Goal: Information Seeking & Learning: Find specific fact

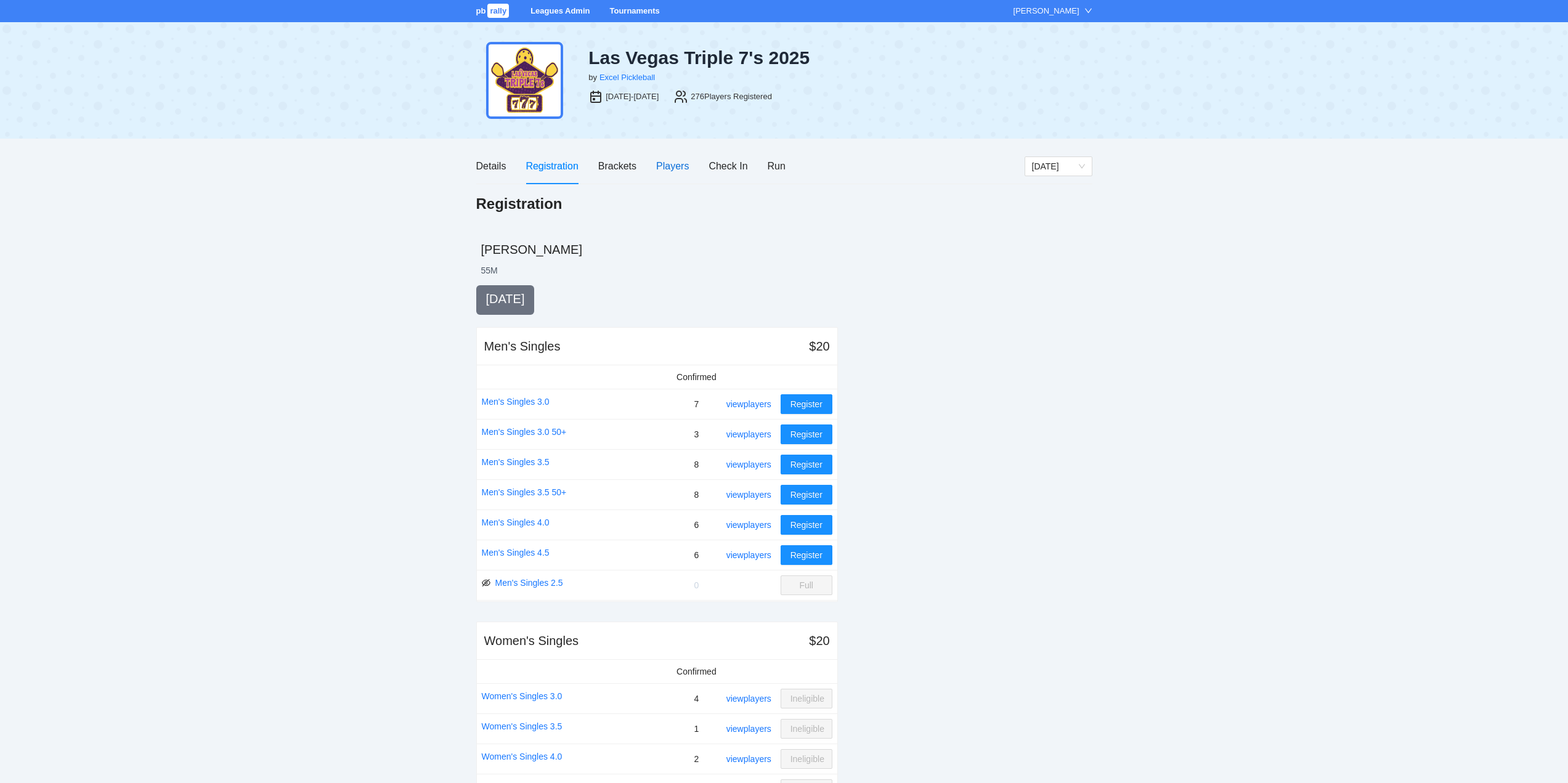
click at [672, 165] on div "Players" at bounding box center [672, 166] width 33 height 15
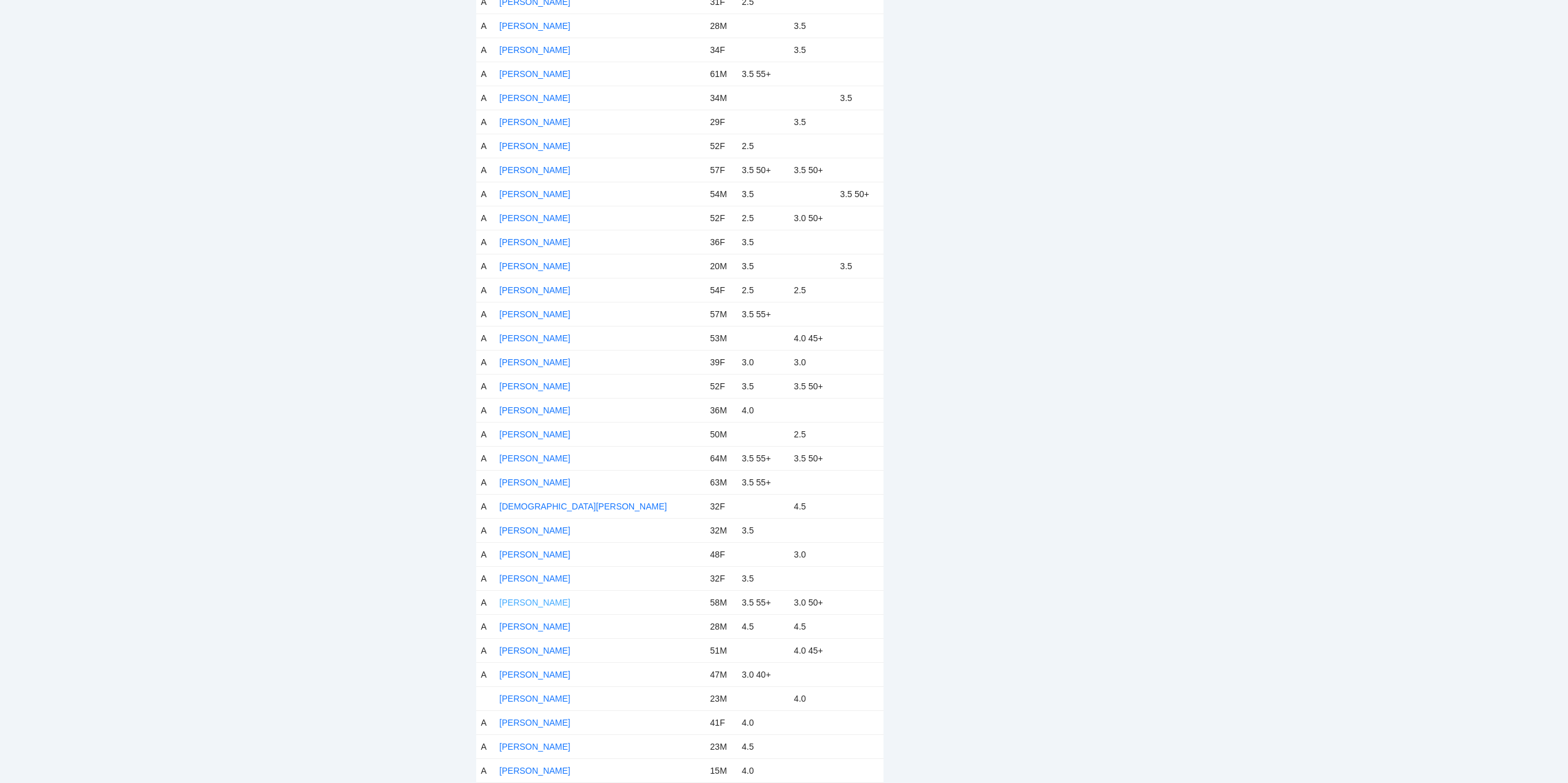
scroll to position [1047, 0]
click at [538, 549] on link "[PERSON_NAME]" at bounding box center [535, 550] width 71 height 10
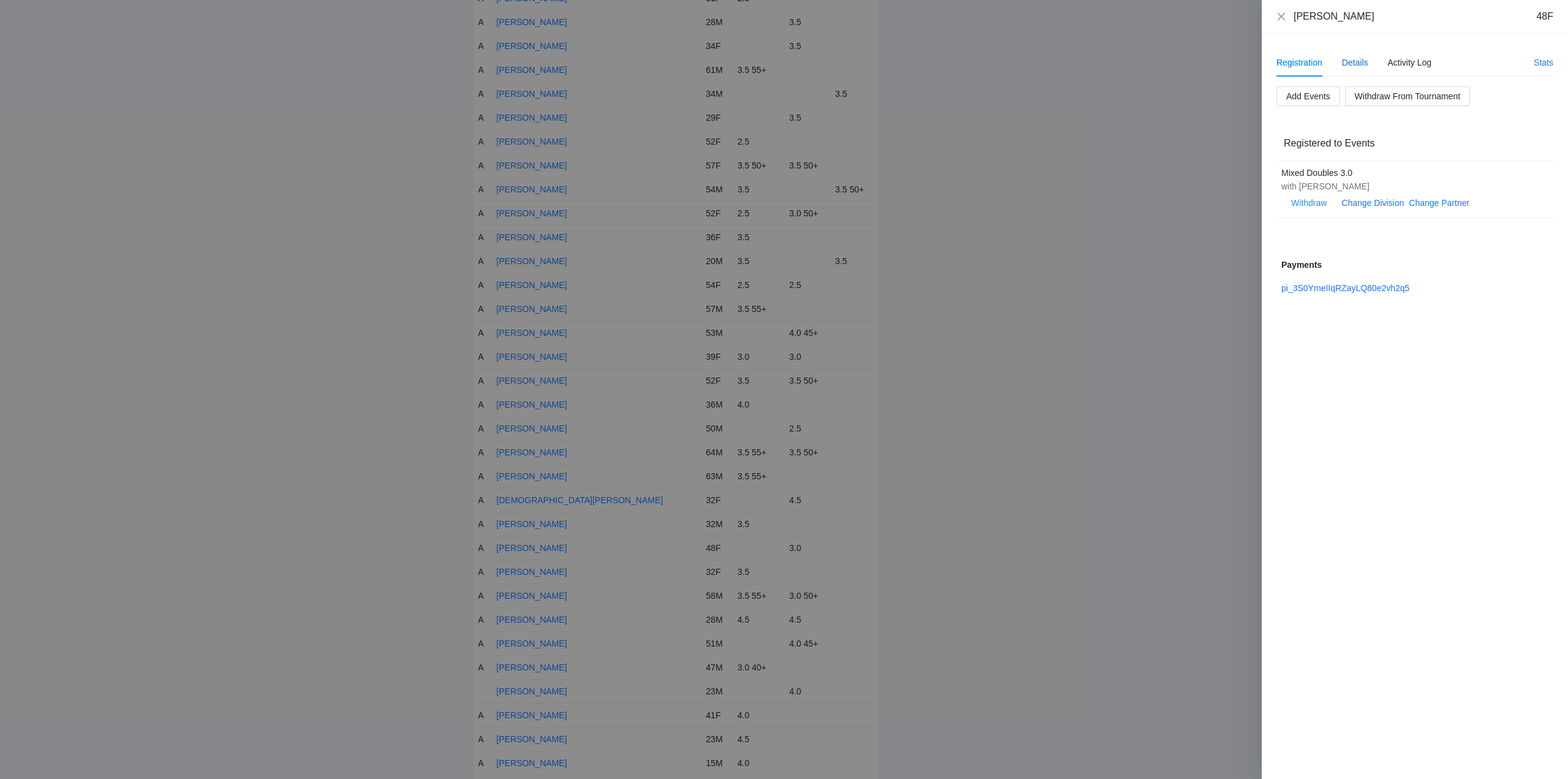
click at [1350, 59] on div "Details" at bounding box center [1355, 63] width 27 height 14
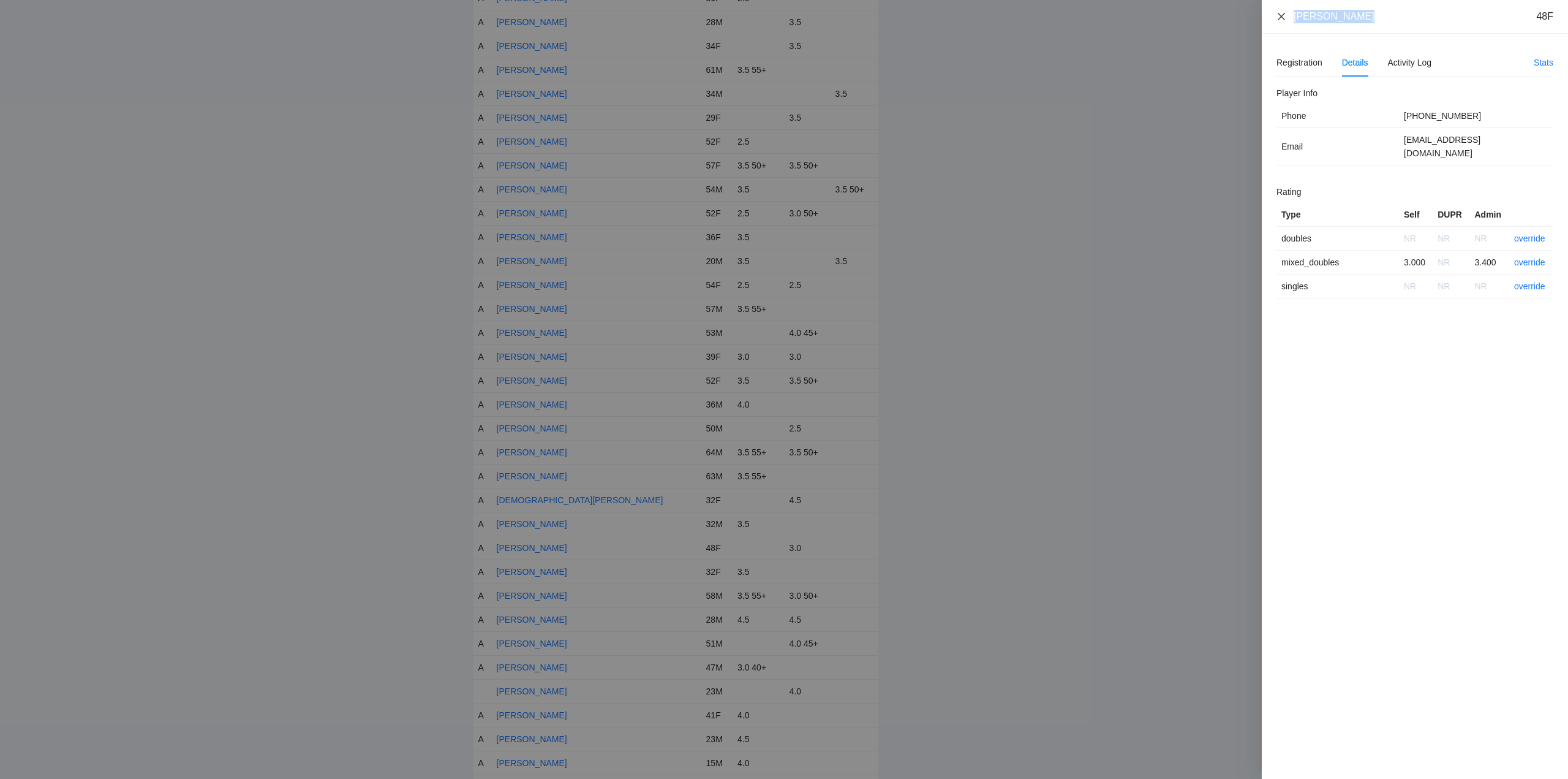
drag, startPoint x: 1363, startPoint y: 16, endPoint x: 1285, endPoint y: 21, distance: 78.2
click at [1285, 21] on div "Crystal Hogan 48F" at bounding box center [1414, 17] width 277 height 14
copy div "[PERSON_NAME]"
click at [1282, 11] on icon "close" at bounding box center [1281, 16] width 10 height 10
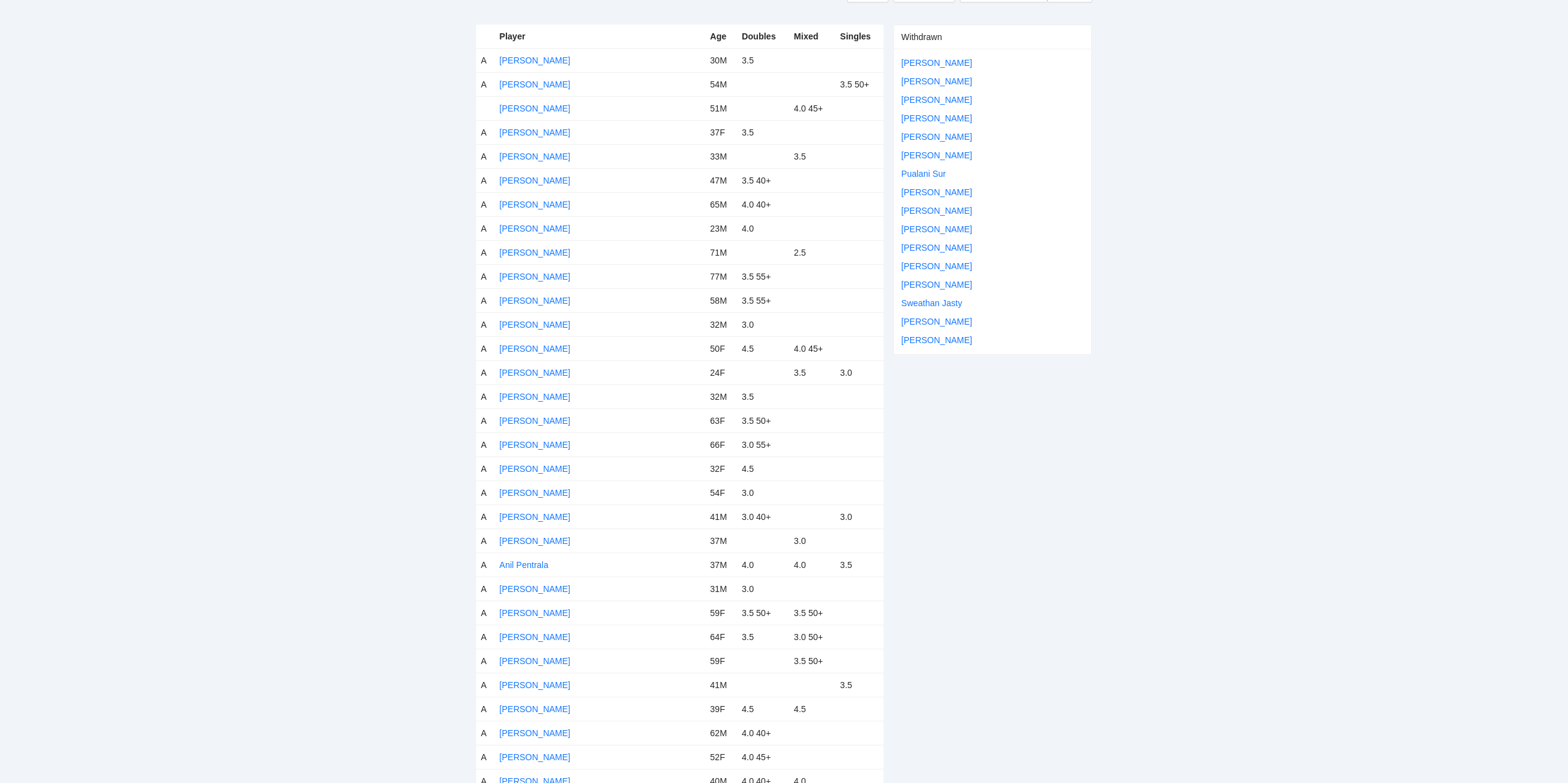
scroll to position [0, 0]
